Goal: Task Accomplishment & Management: Complete application form

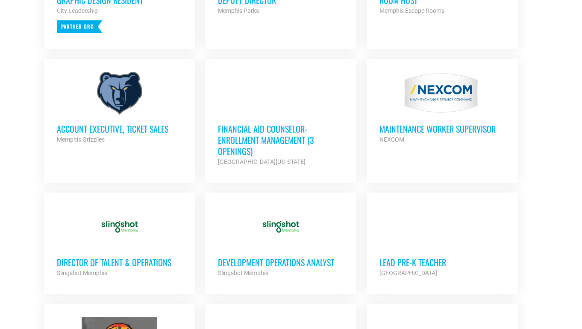
scroll to position [479, 0]
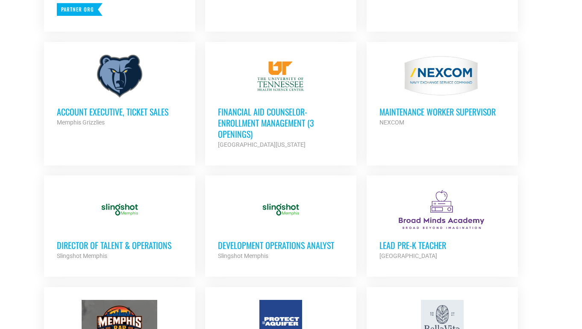
click at [281, 123] on h3 "Financial Aid Counselor-Enrollment Management (3 Openings)" at bounding box center [281, 122] width 126 height 33
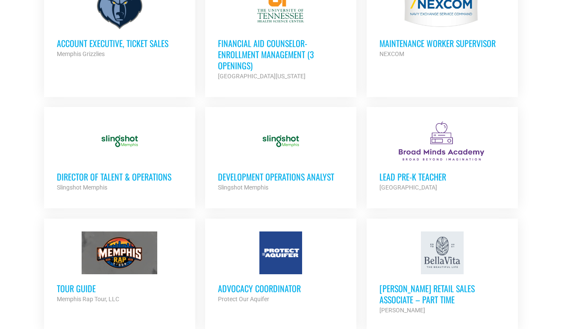
scroll to position [564, 0]
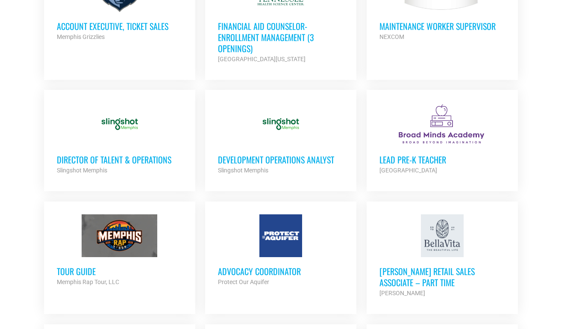
click at [165, 157] on h3 "Director of Talent & Operations" at bounding box center [120, 159] width 126 height 11
click at [246, 161] on h3 "Development Operations Analyst" at bounding box center [281, 159] width 126 height 11
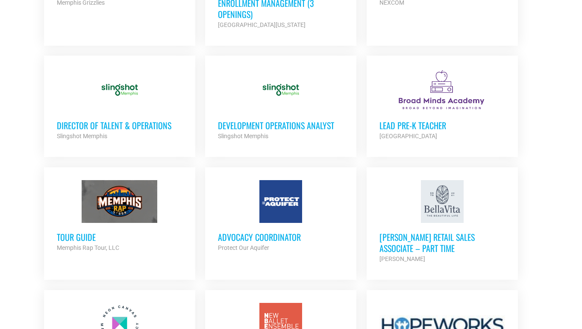
scroll to position [616, 0]
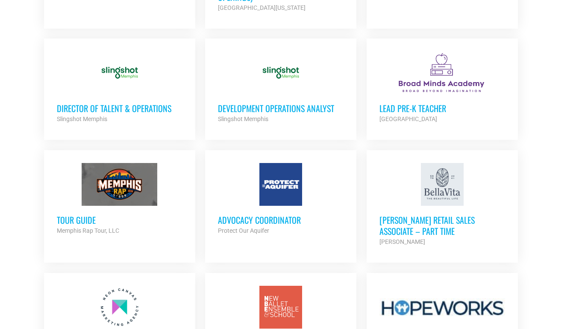
click at [91, 218] on h3 "Tour Guide" at bounding box center [120, 219] width 126 height 11
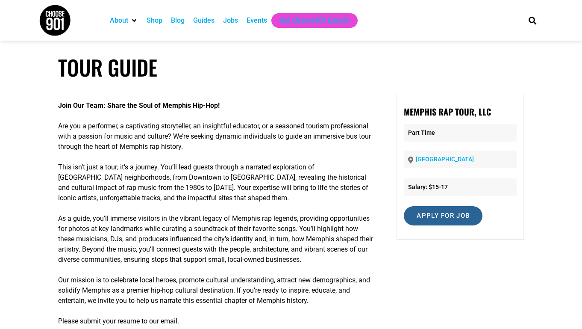
click at [416, 218] on input "Apply for job" at bounding box center [443, 215] width 79 height 19
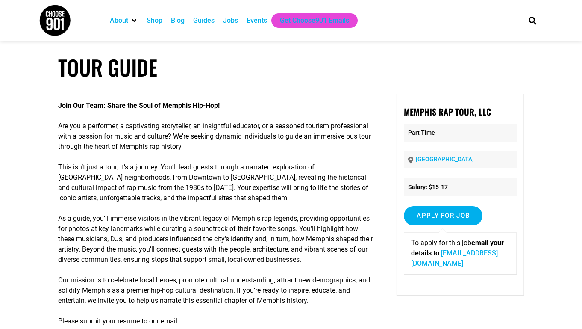
click at [431, 263] on link "[EMAIL_ADDRESS][DOMAIN_NAME]" at bounding box center [454, 258] width 87 height 18
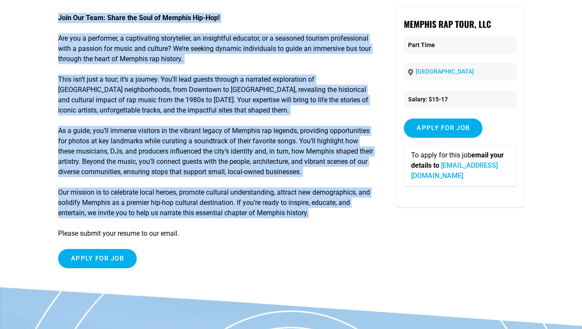
scroll to position [86, 0]
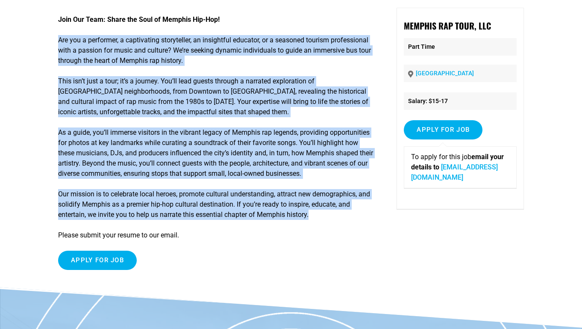
drag, startPoint x: 316, startPoint y: 191, endPoint x: 62, endPoint y: 35, distance: 297.9
click at [62, 35] on div "Join Our Team: Share the Soul of Memphis Hip-Hop! Are you a performer, a captiv…" at bounding box center [215, 142] width 315 height 269
copy div "Lor ips d sitametco, a elitseddoei temporincid, ut laboreetdo magnaali, en a mi…"
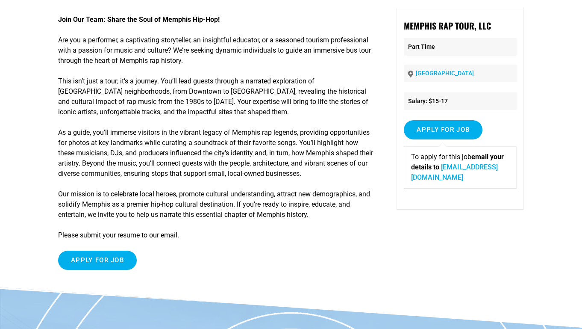
click at [550, 62] on article "Tour Guide Join Our Team: Share the Soul of Memphis Hip-Hop! Are you a performe…" at bounding box center [291, 128] width 582 height 318
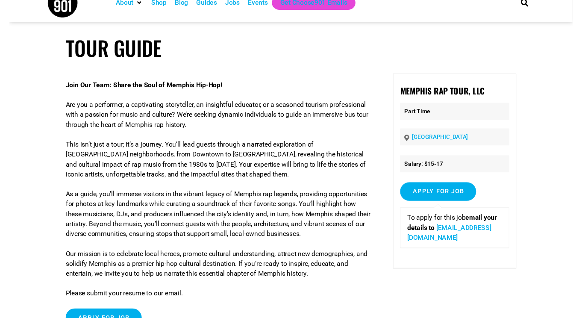
scroll to position [0, 0]
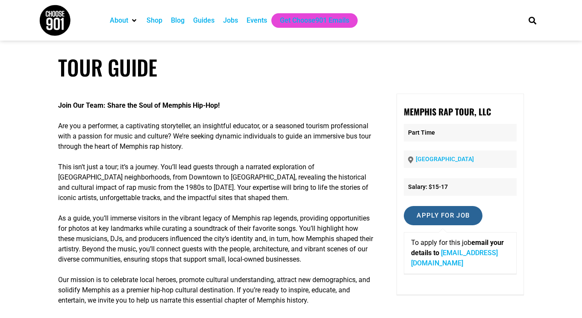
click at [444, 220] on input "Apply for job" at bounding box center [443, 215] width 79 height 19
click at [444, 264] on link "[EMAIL_ADDRESS][DOMAIN_NAME]" at bounding box center [454, 258] width 87 height 18
